Goal: Find specific page/section: Find specific page/section

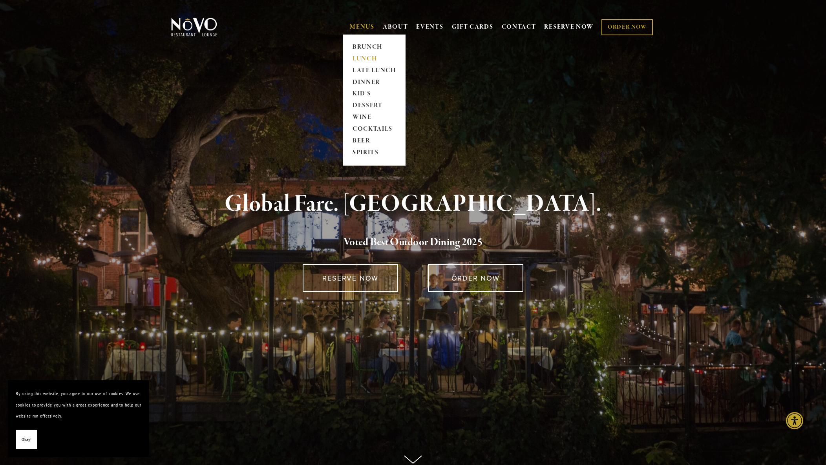
click at [370, 56] on link "LUNCH" at bounding box center [374, 59] width 49 height 12
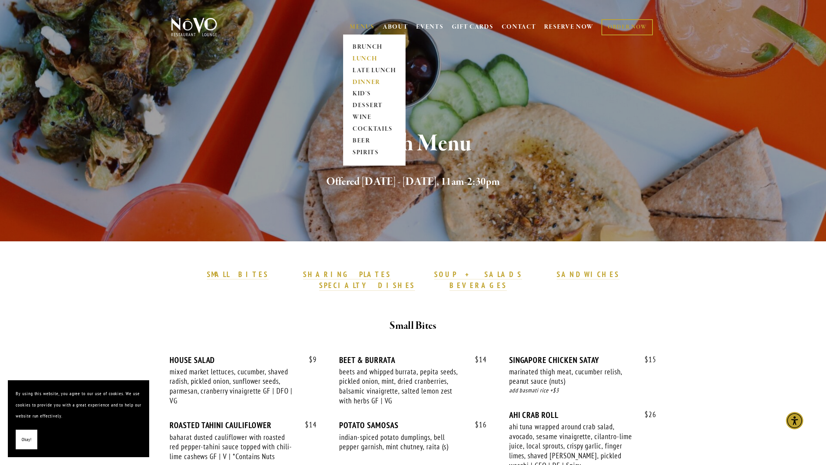
click at [361, 82] on link "DINNER" at bounding box center [374, 83] width 49 height 12
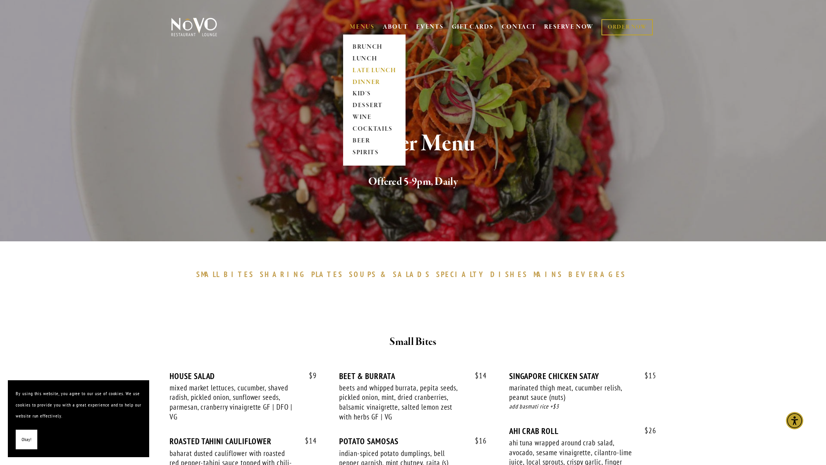
click at [362, 67] on link "LATE LUNCH" at bounding box center [374, 71] width 49 height 12
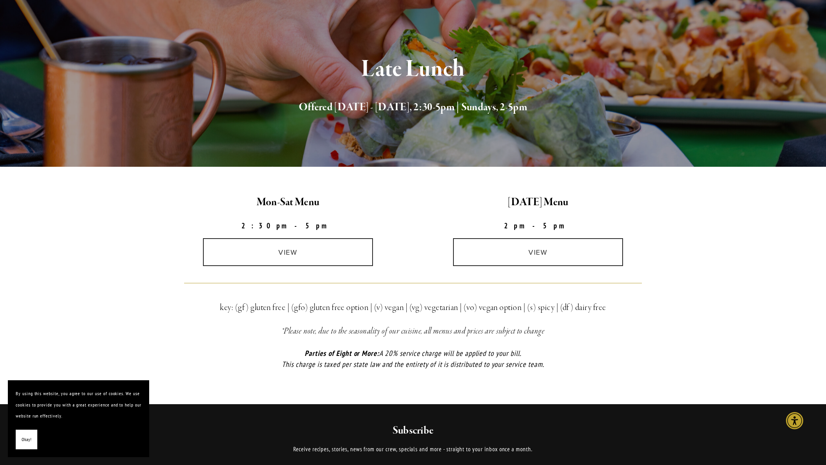
scroll to position [79, 0]
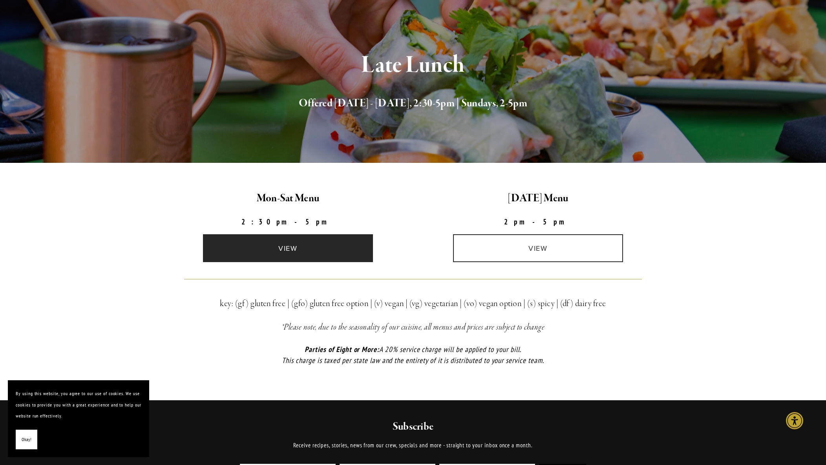
click at [298, 250] on link "view" at bounding box center [288, 248] width 170 height 28
